Goal: Task Accomplishment & Management: Use online tool/utility

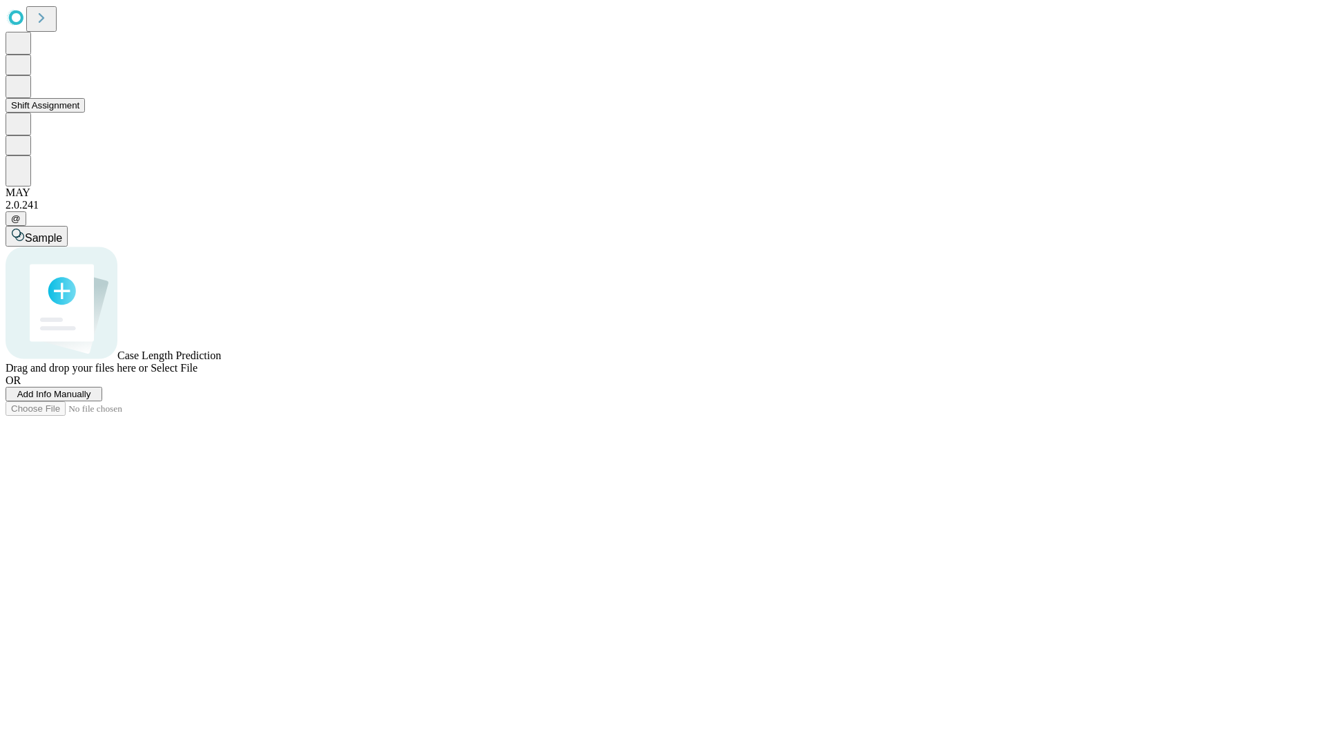
click at [85, 113] on button "Shift Assignment" at bounding box center [45, 105] width 79 height 15
